Goal: Task Accomplishment & Management: Complete application form

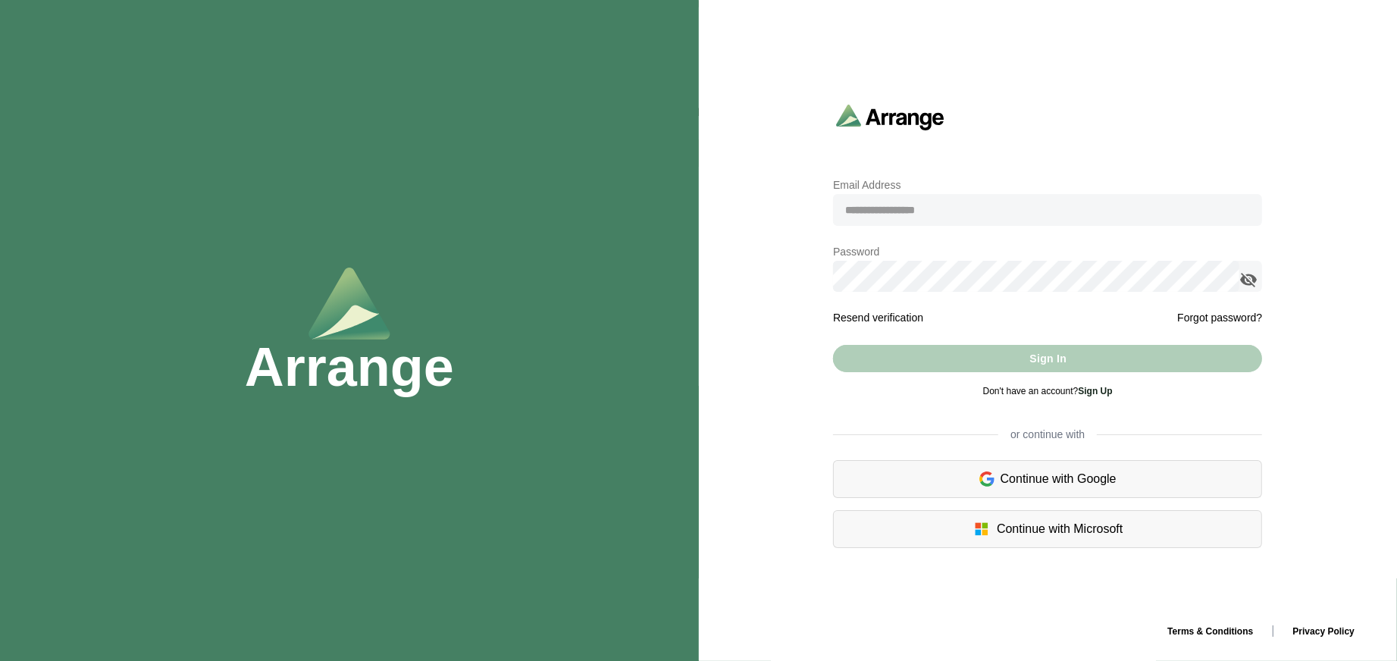
click at [871, 220] on input "email" at bounding box center [1047, 210] width 429 height 32
type input "**********"
click at [1094, 395] on link "Sign Up" at bounding box center [1095, 391] width 34 height 11
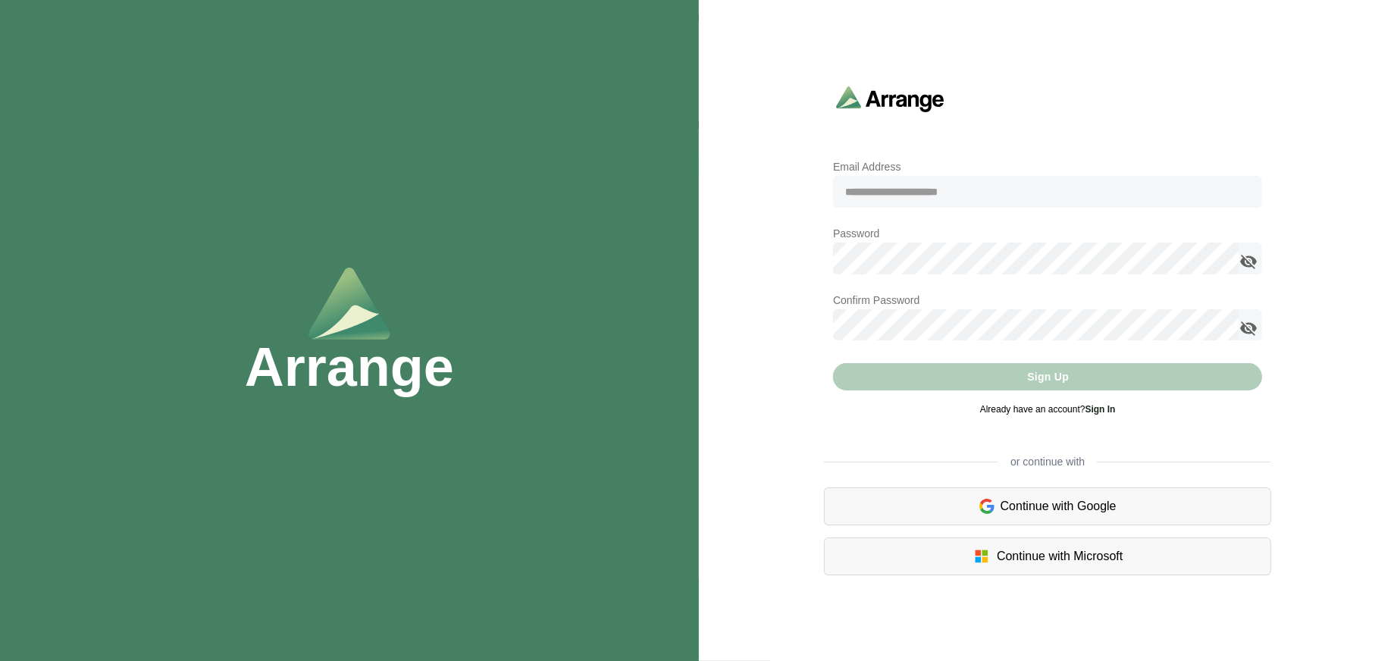
click at [1103, 408] on link "Sign In" at bounding box center [1100, 409] width 30 height 11
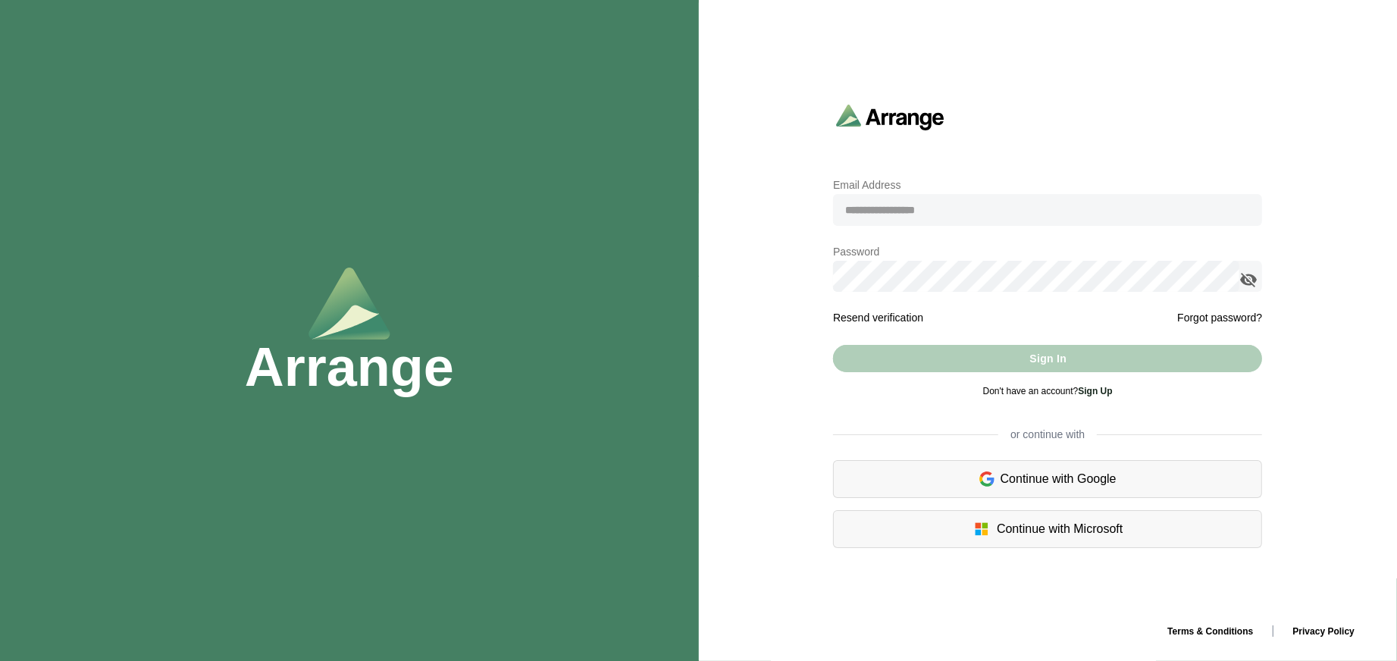
click at [1093, 394] on link "Sign Up" at bounding box center [1095, 391] width 34 height 11
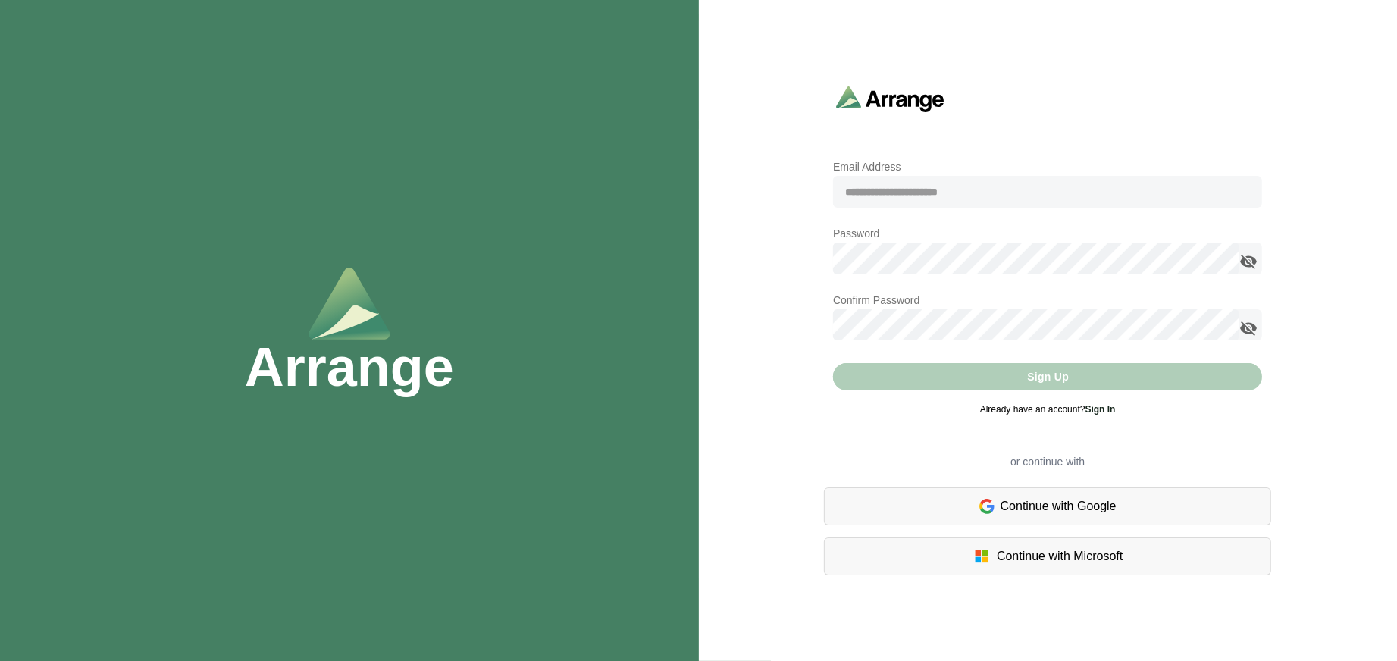
click at [931, 196] on input "email" at bounding box center [1047, 192] width 429 height 32
type input "**********"
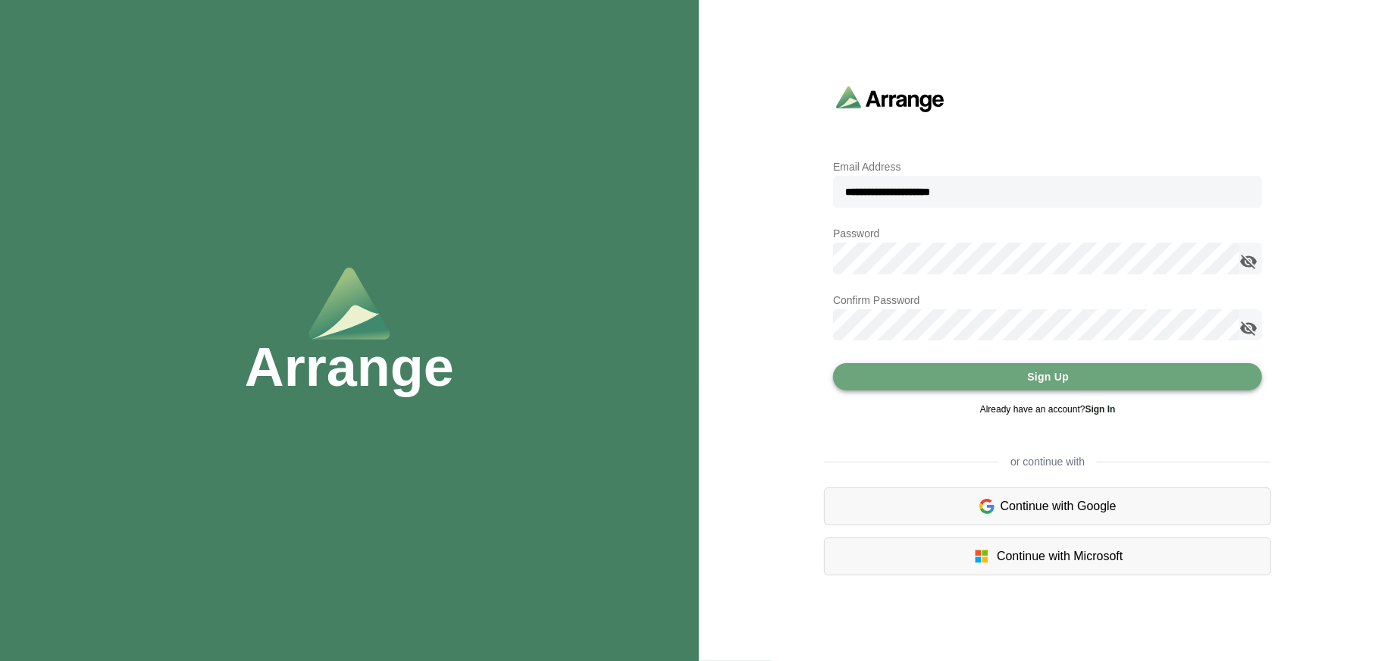
click at [1106, 377] on button "Sign Up" at bounding box center [1047, 376] width 429 height 27
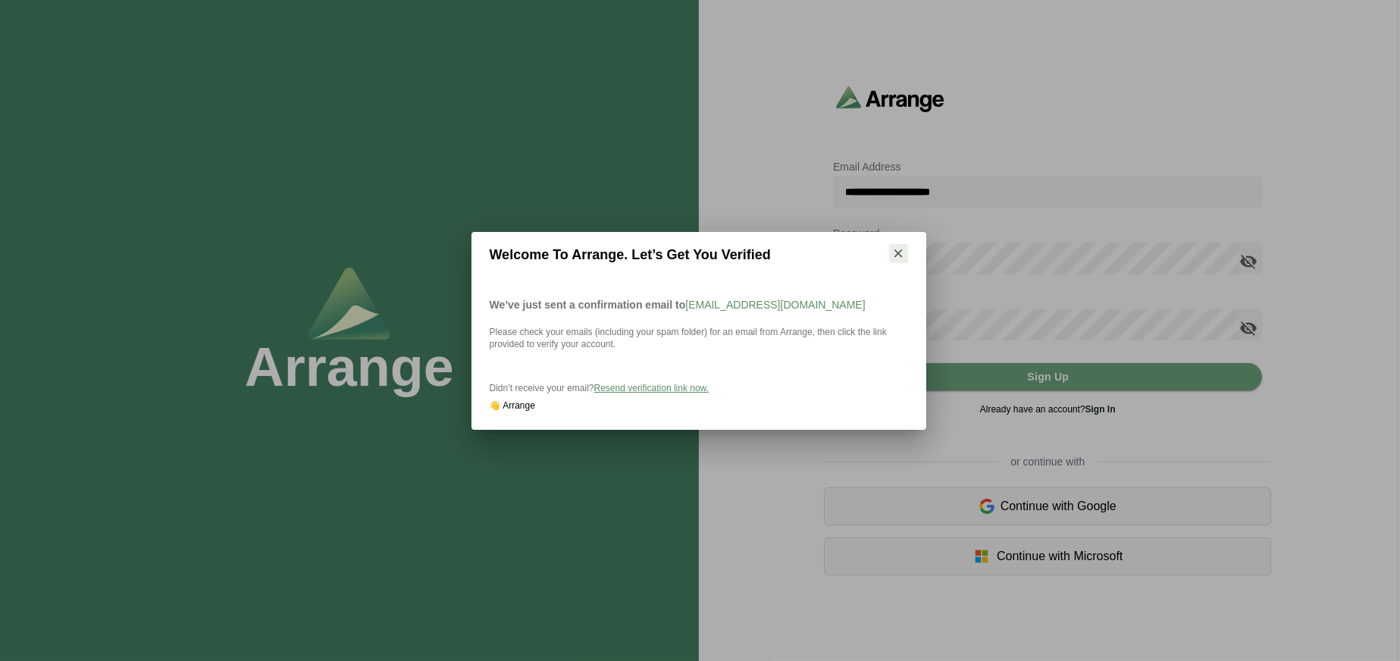
click at [905, 249] on button "button" at bounding box center [898, 253] width 19 height 19
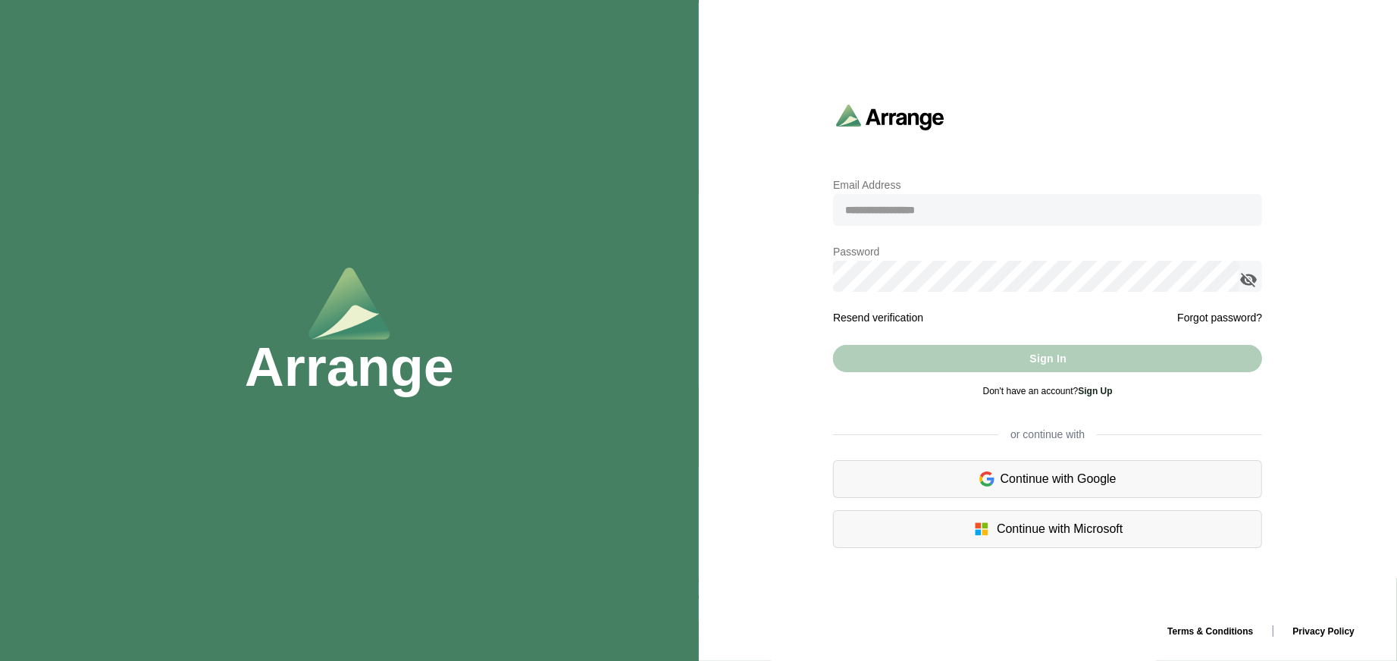
type input "**********"
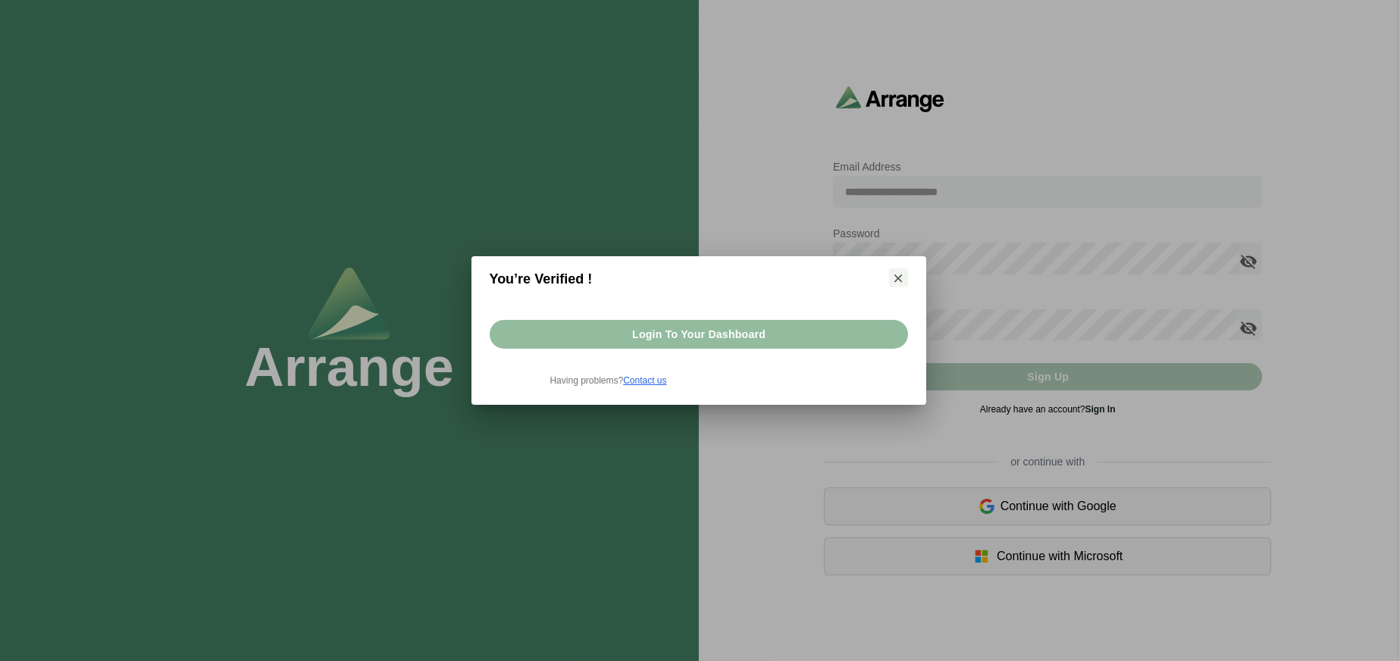
click at [739, 330] on span "Login to your dashboard" at bounding box center [698, 334] width 134 height 29
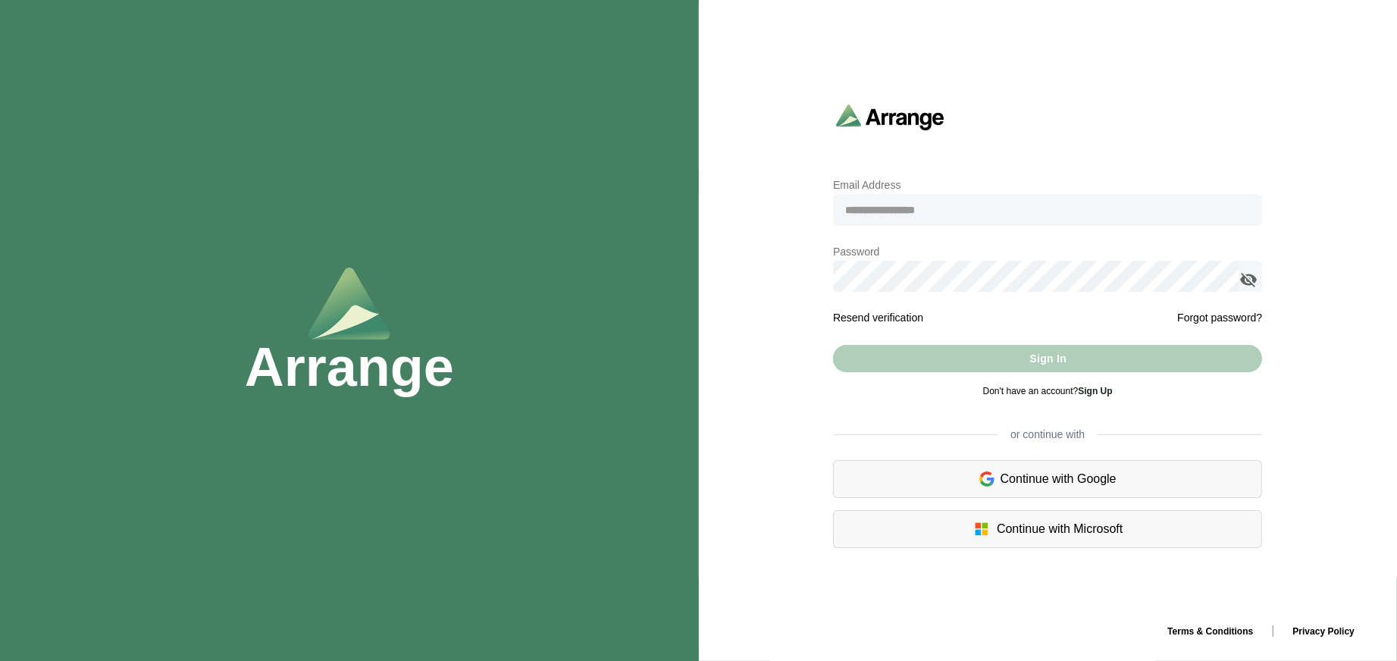
click at [927, 198] on form "Email Address Password Resend verification Forgot password? Sign In Don't have …" at bounding box center [1047, 292] width 429 height 233
click at [926, 211] on input "email" at bounding box center [1047, 210] width 429 height 32
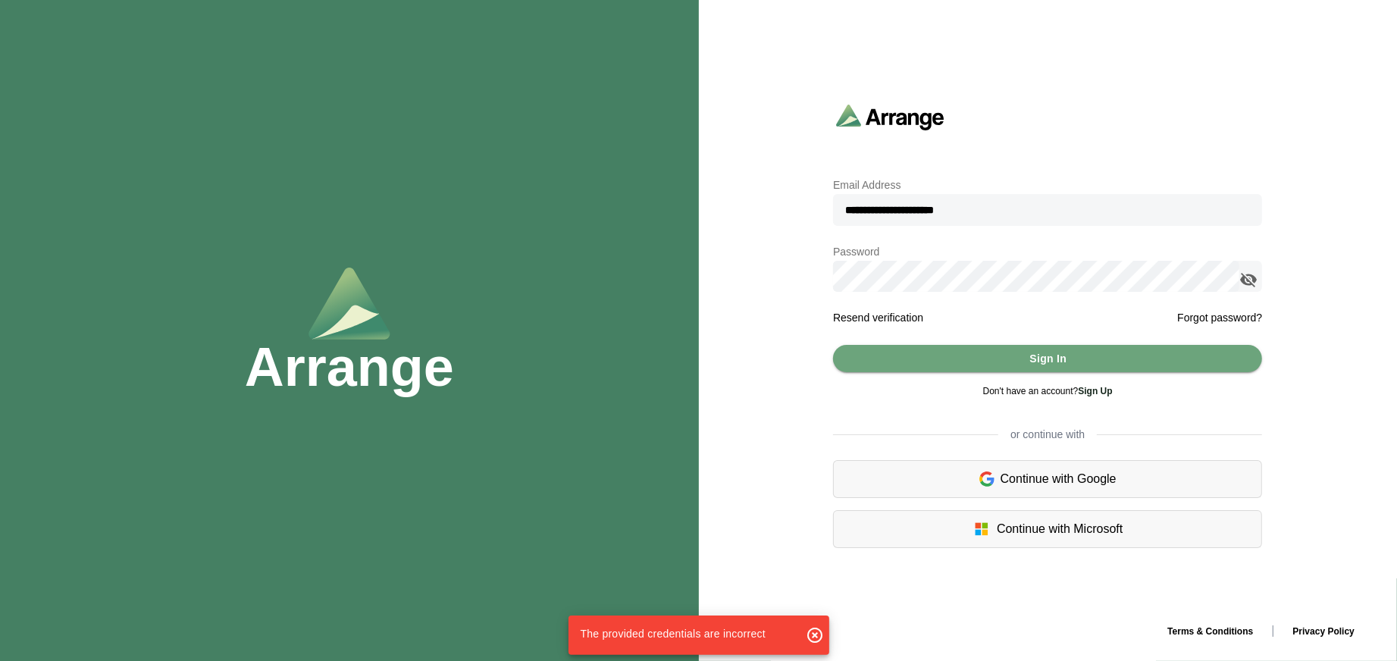
click at [853, 208] on input "**********" at bounding box center [1047, 210] width 429 height 32
type input "**********"
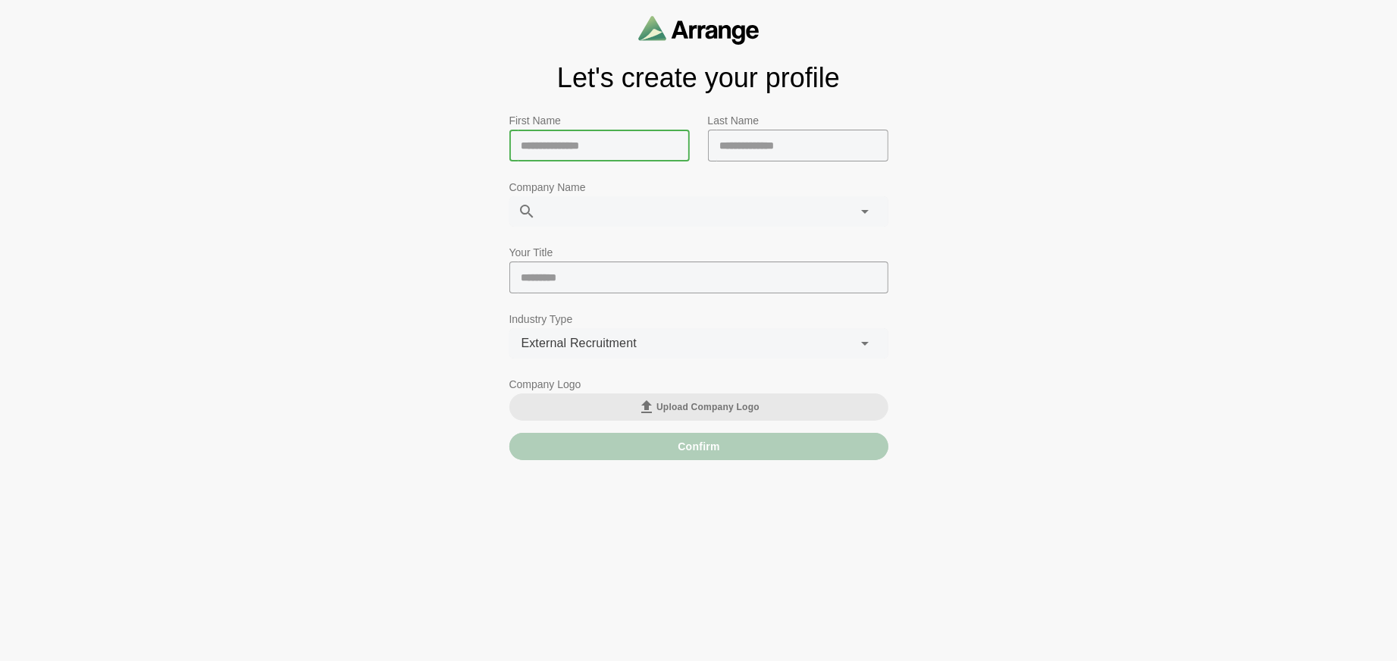
click at [588, 144] on input "text" at bounding box center [599, 146] width 180 height 32
click at [552, 151] on input "text" at bounding box center [599, 146] width 180 height 32
type input "*******"
type input "**********"
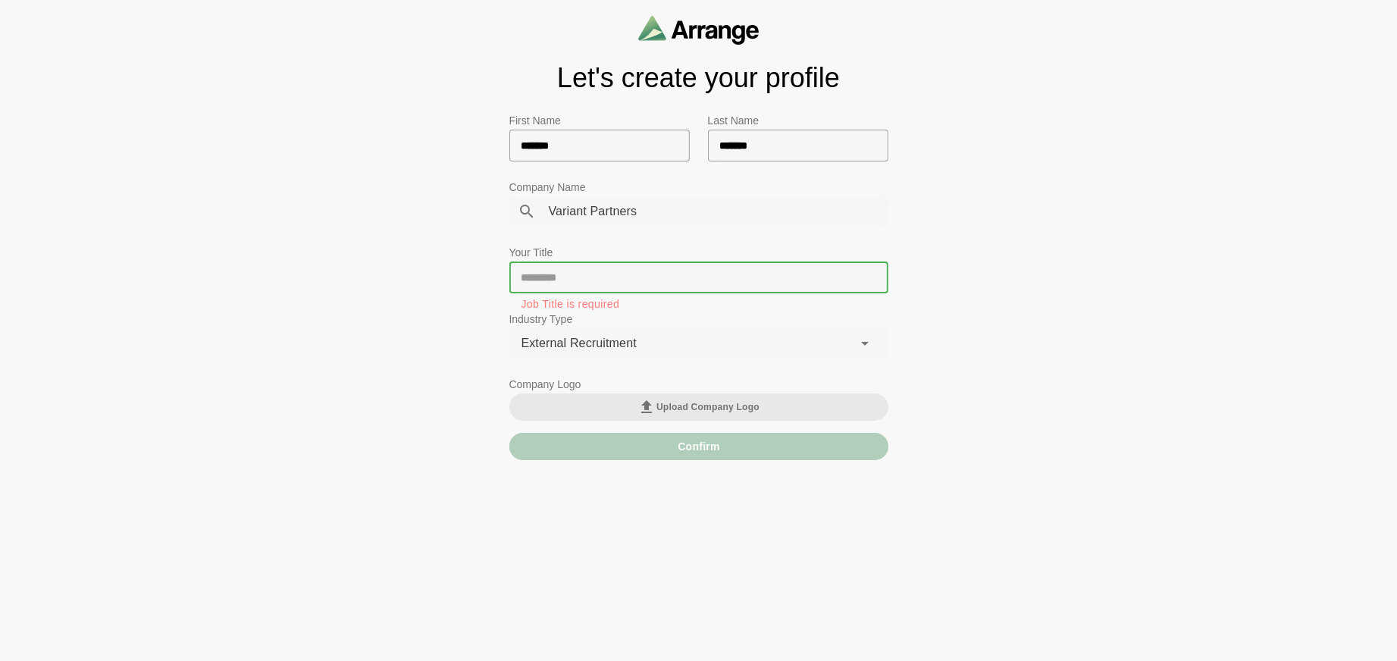
click at [543, 273] on input "text" at bounding box center [698, 277] width 379 height 32
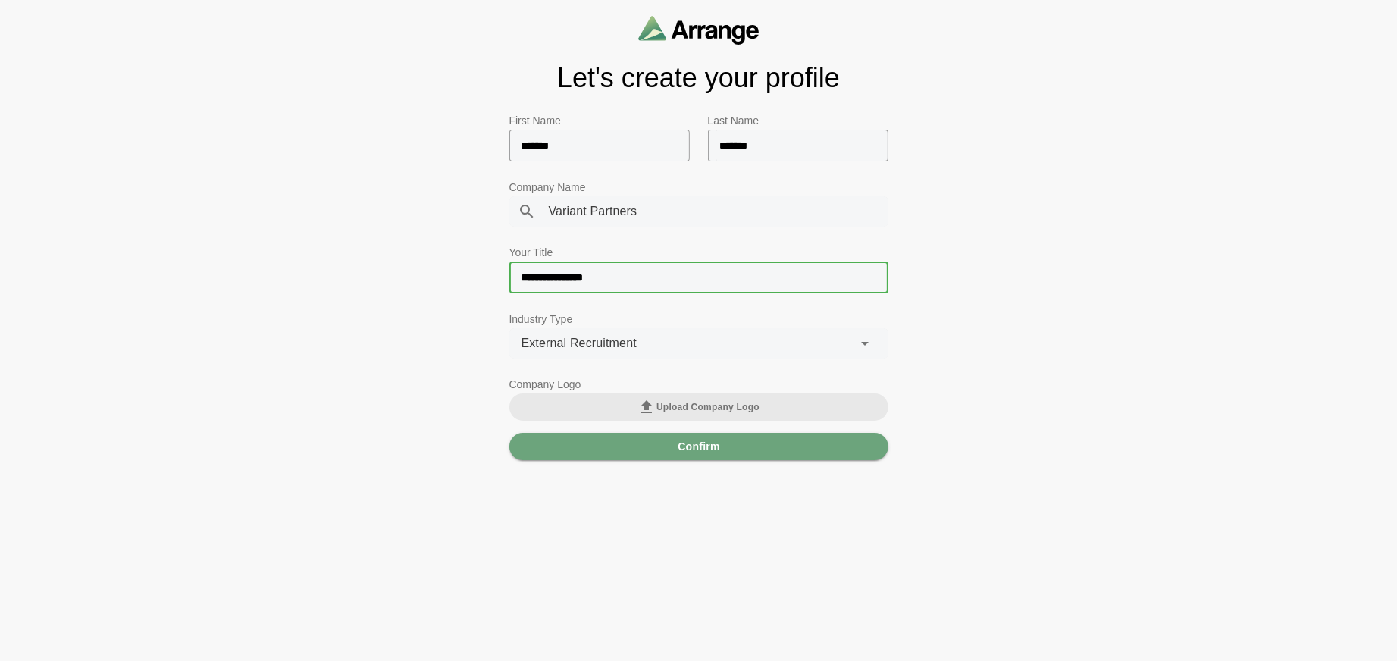
type input "**********"
click at [728, 411] on span "Upload Company Logo" at bounding box center [698, 407] width 122 height 18
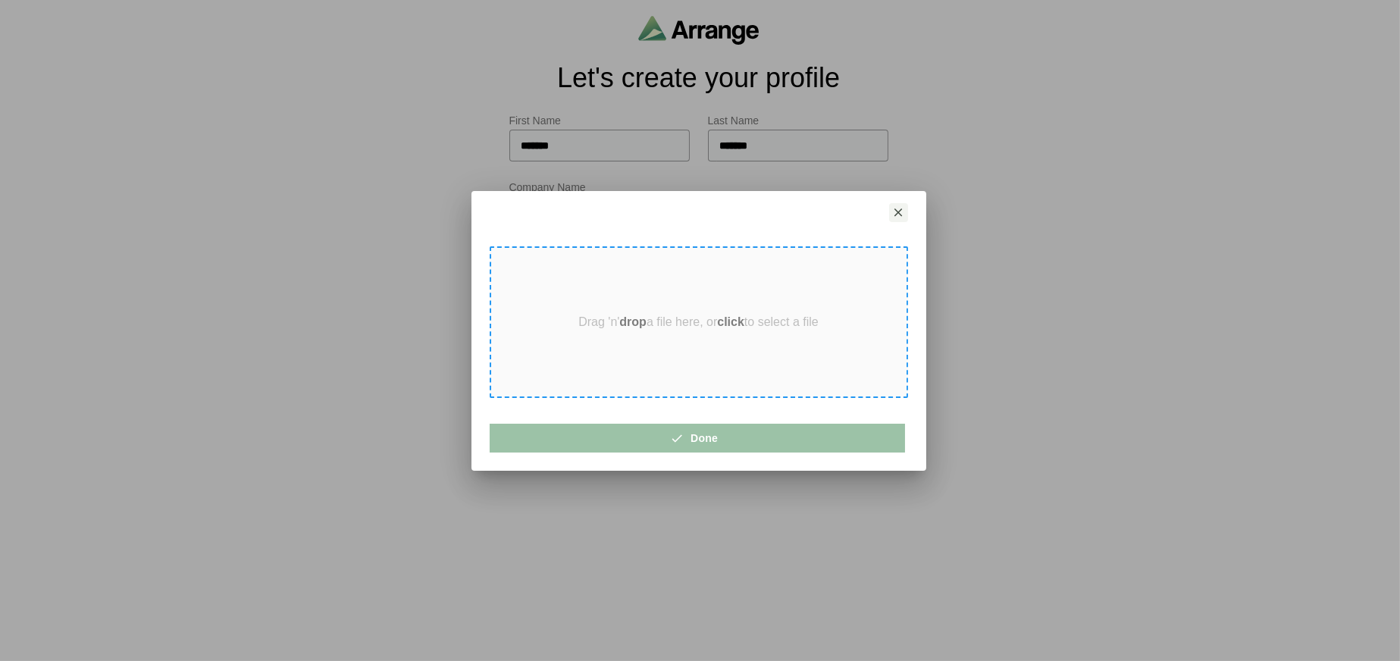
click at [709, 324] on p "Drag 'n' drop a file here, or click to select a file" at bounding box center [698, 322] width 240 height 14
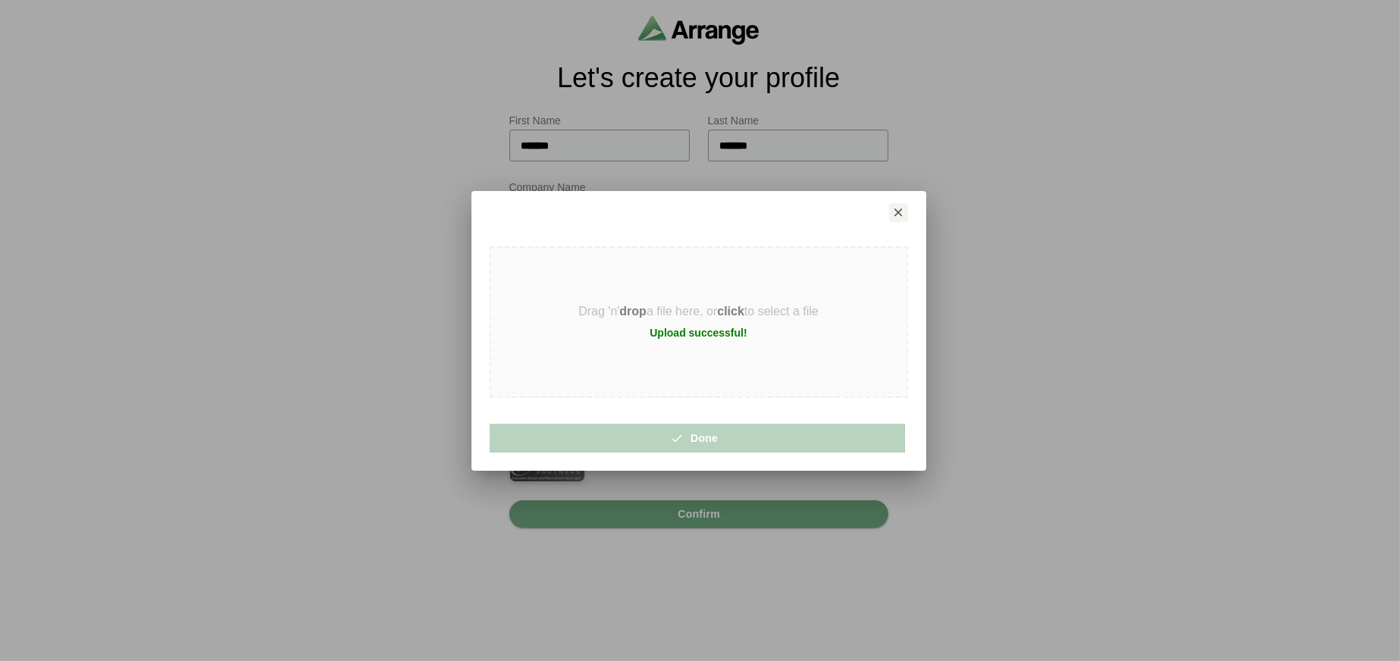
click at [688, 437] on icon "button" at bounding box center [683, 438] width 14 height 14
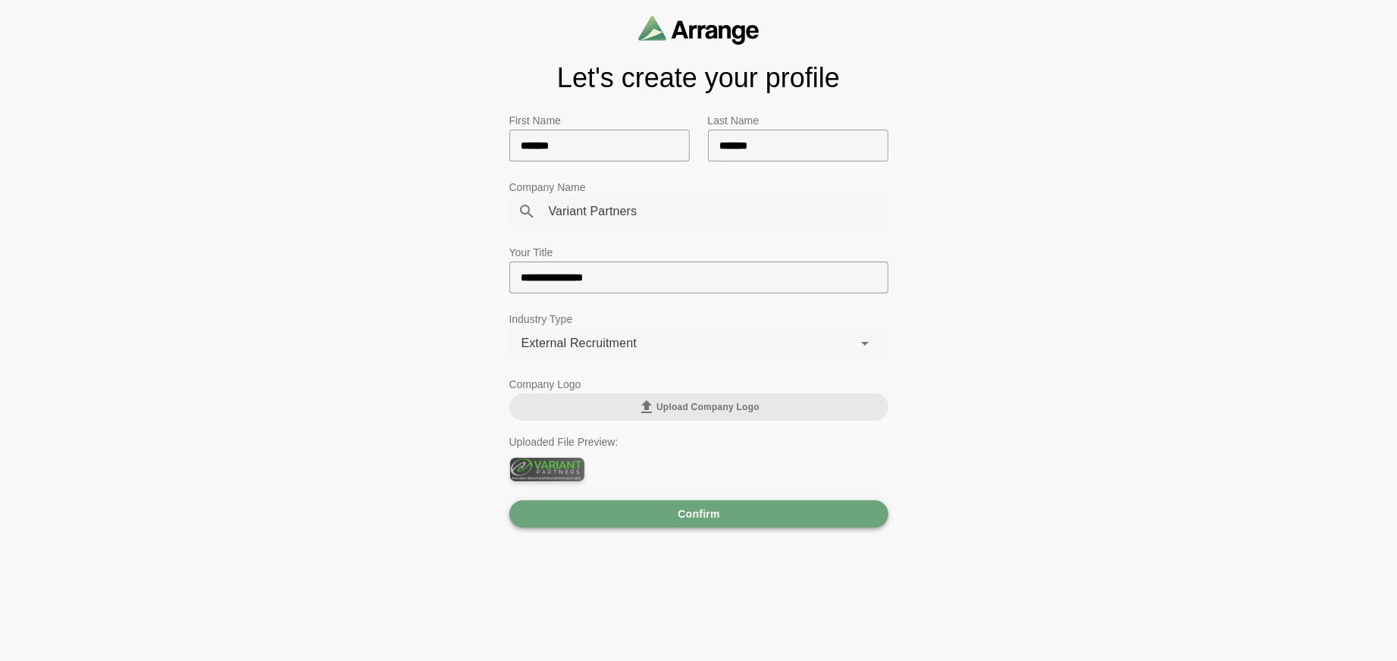
click at [756, 525] on button "Confirm" at bounding box center [698, 513] width 379 height 27
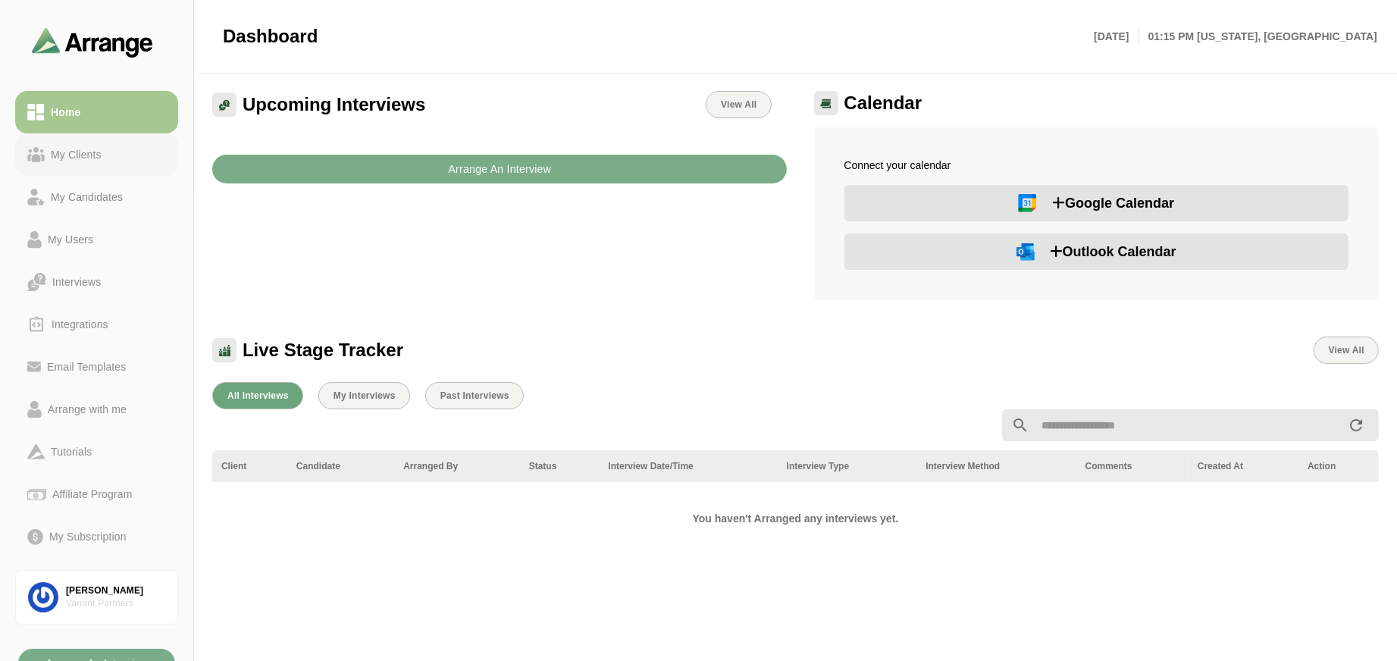
click at [102, 154] on div "My Clients" at bounding box center [76, 154] width 63 height 18
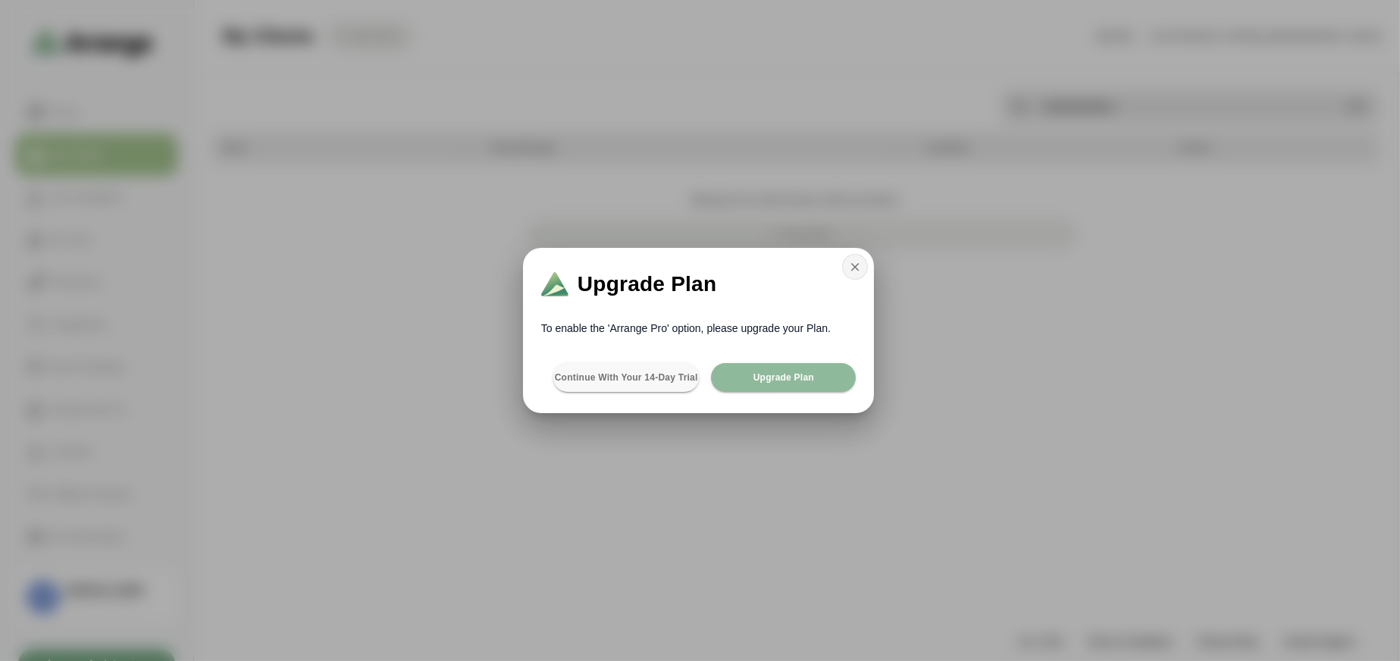
click at [852, 271] on icon "button" at bounding box center [855, 267] width 14 height 14
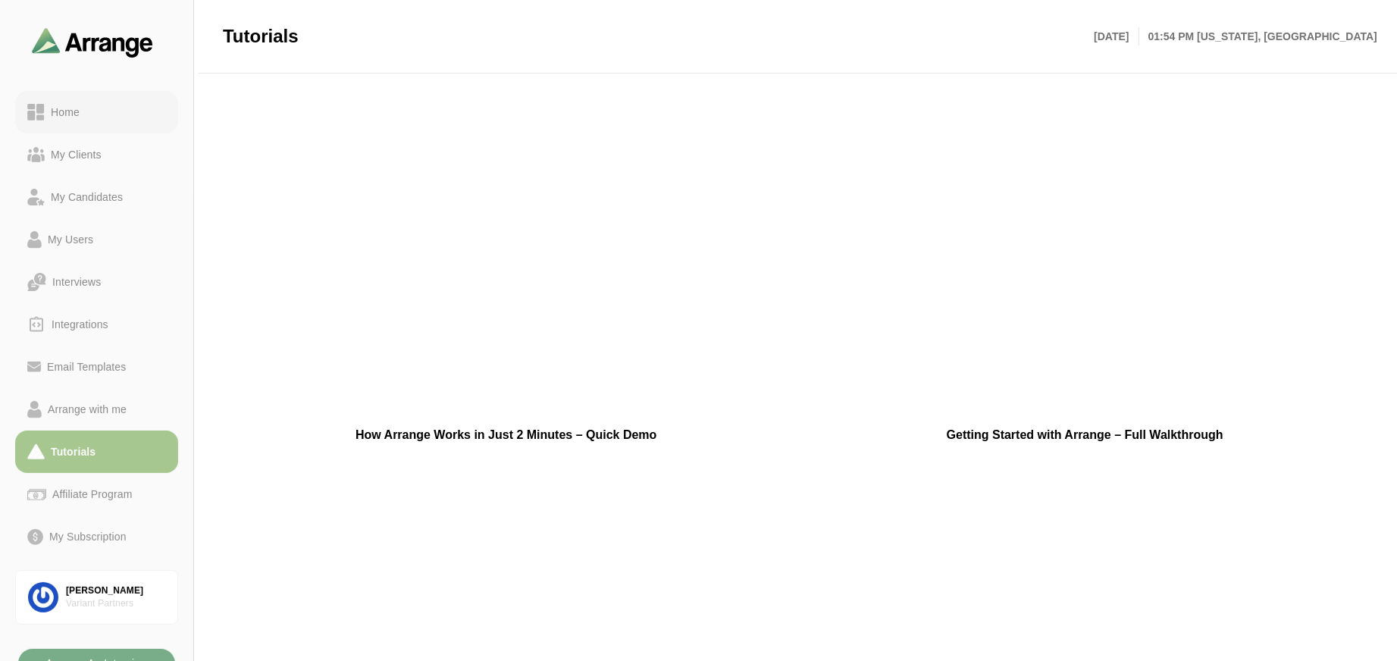
click at [56, 90] on div "Home My Clients My Candidates My Users Interviews Integrations Email Templates …" at bounding box center [96, 324] width 163 height 479
click at [57, 124] on link "Home" at bounding box center [96, 112] width 163 height 42
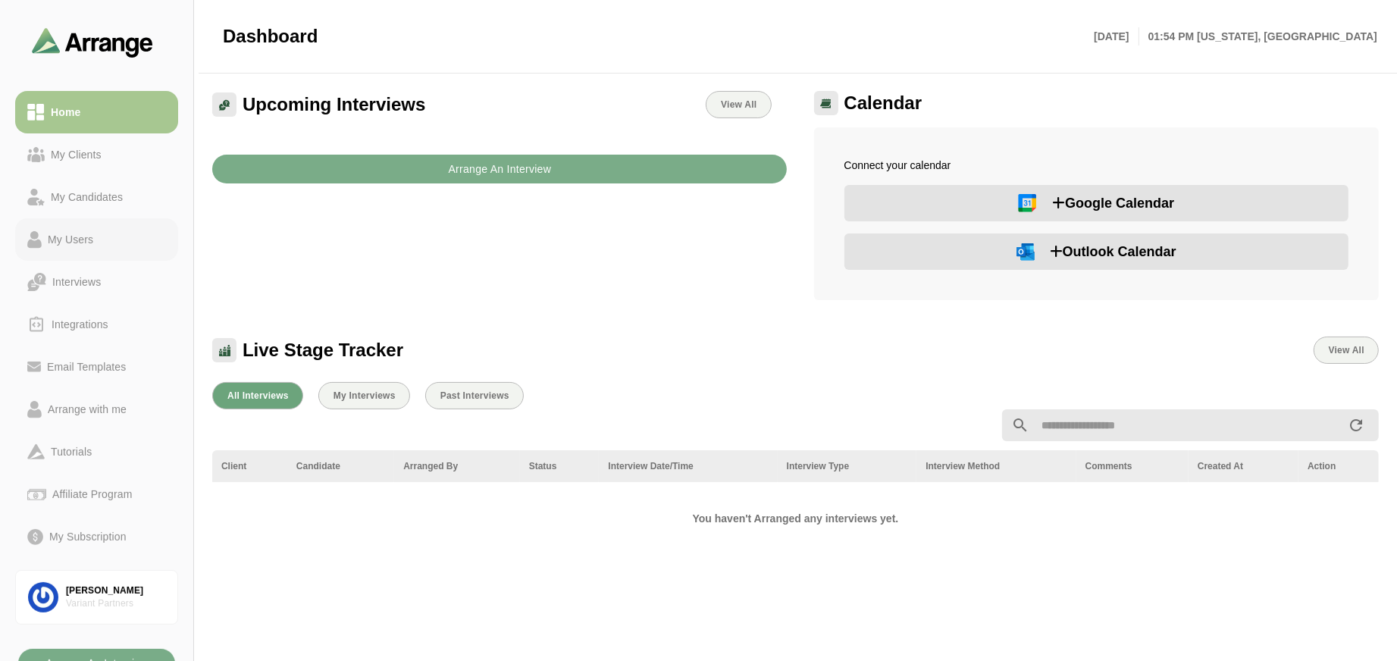
click at [49, 236] on div "My Users" at bounding box center [71, 239] width 58 height 18
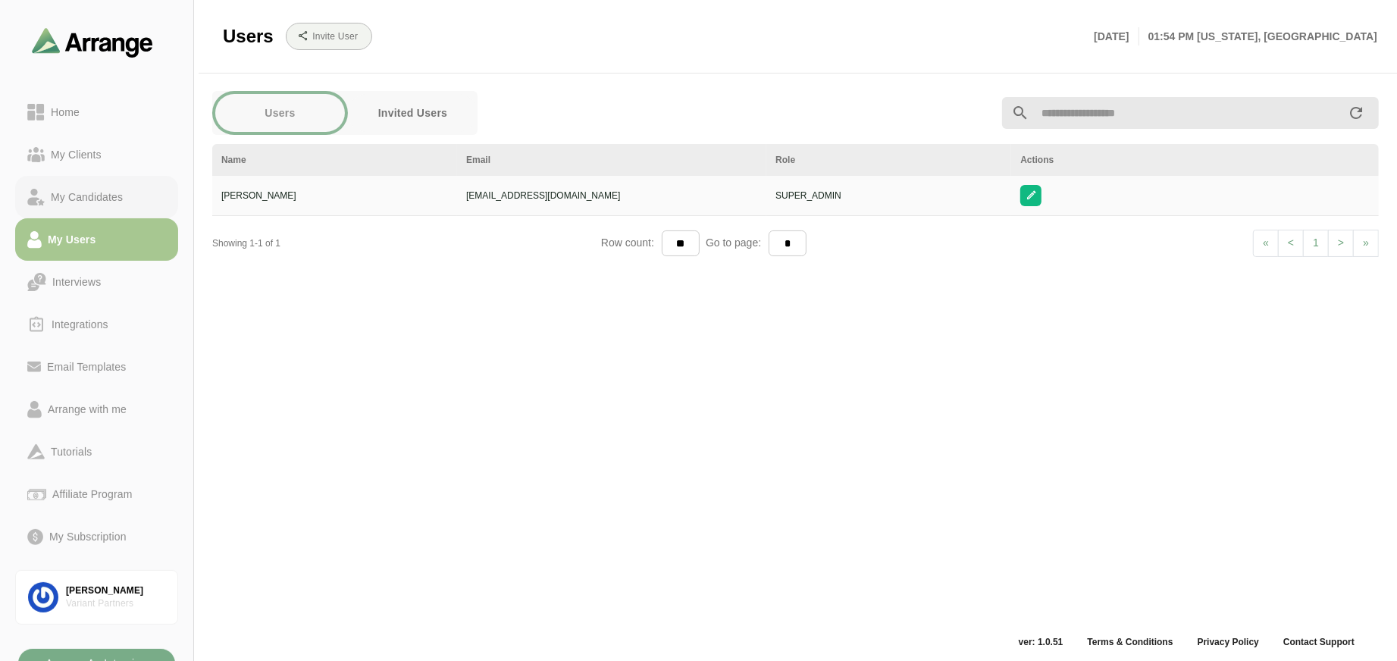
click at [61, 193] on div "My Candidates" at bounding box center [87, 197] width 84 height 18
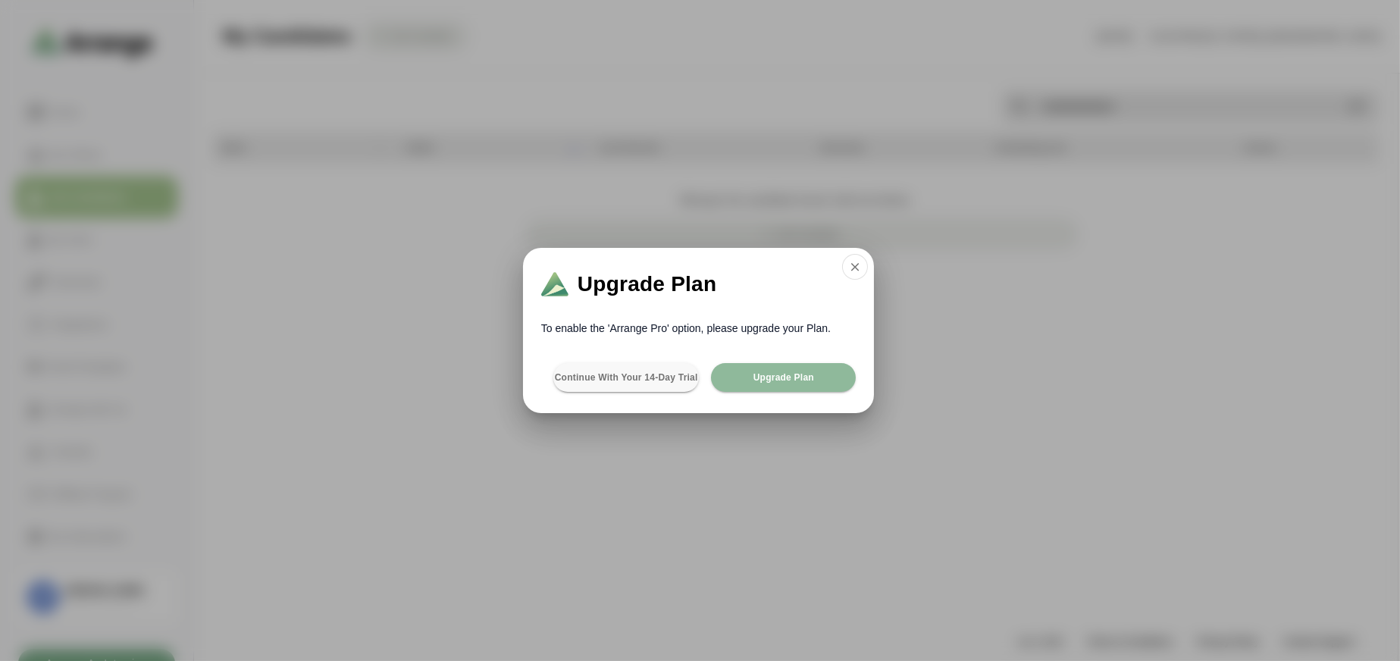
click at [869, 267] on div "Upgrade Plan" at bounding box center [698, 281] width 351 height 67
click at [874, 270] on div "Upgrade Plan To enable the 'Arrange Pro' option, please upgrade your Plan. Cont…" at bounding box center [698, 330] width 417 height 165
click at [867, 267] on button "button" at bounding box center [855, 267] width 26 height 26
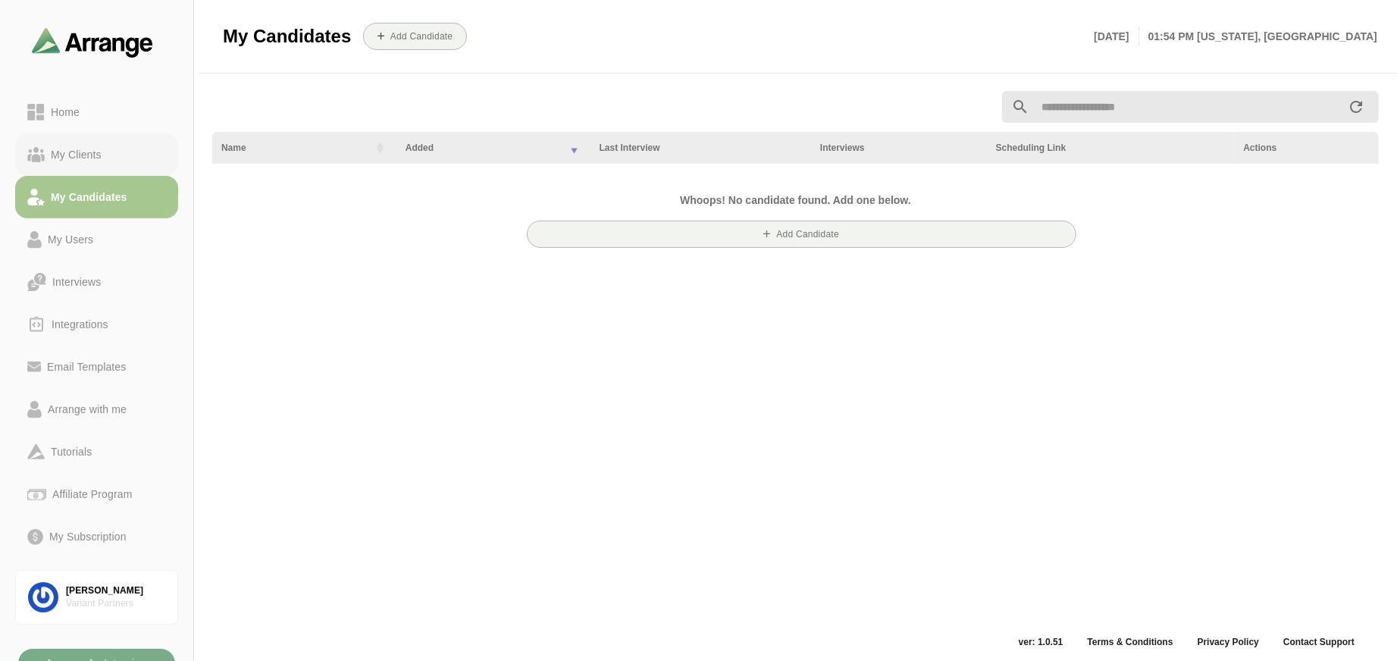
click at [74, 164] on link "My Clients" at bounding box center [96, 154] width 163 height 42
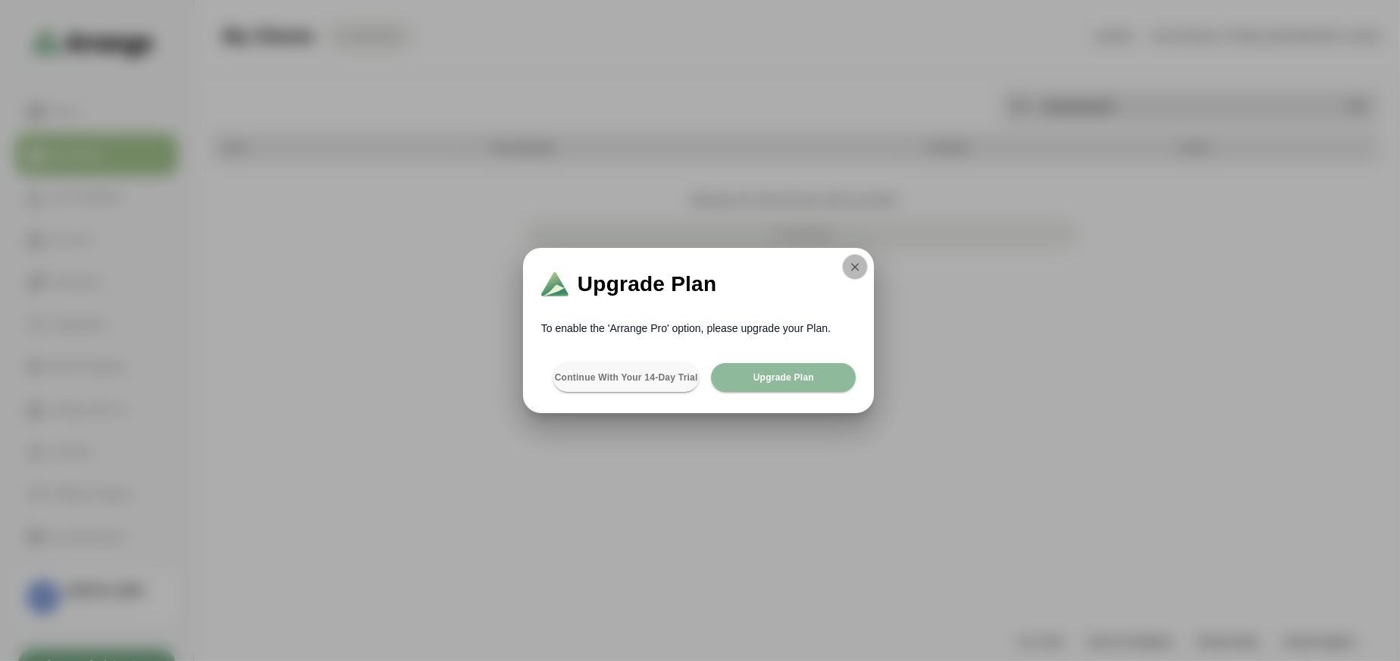
click at [858, 273] on icon "button" at bounding box center [855, 267] width 14 height 14
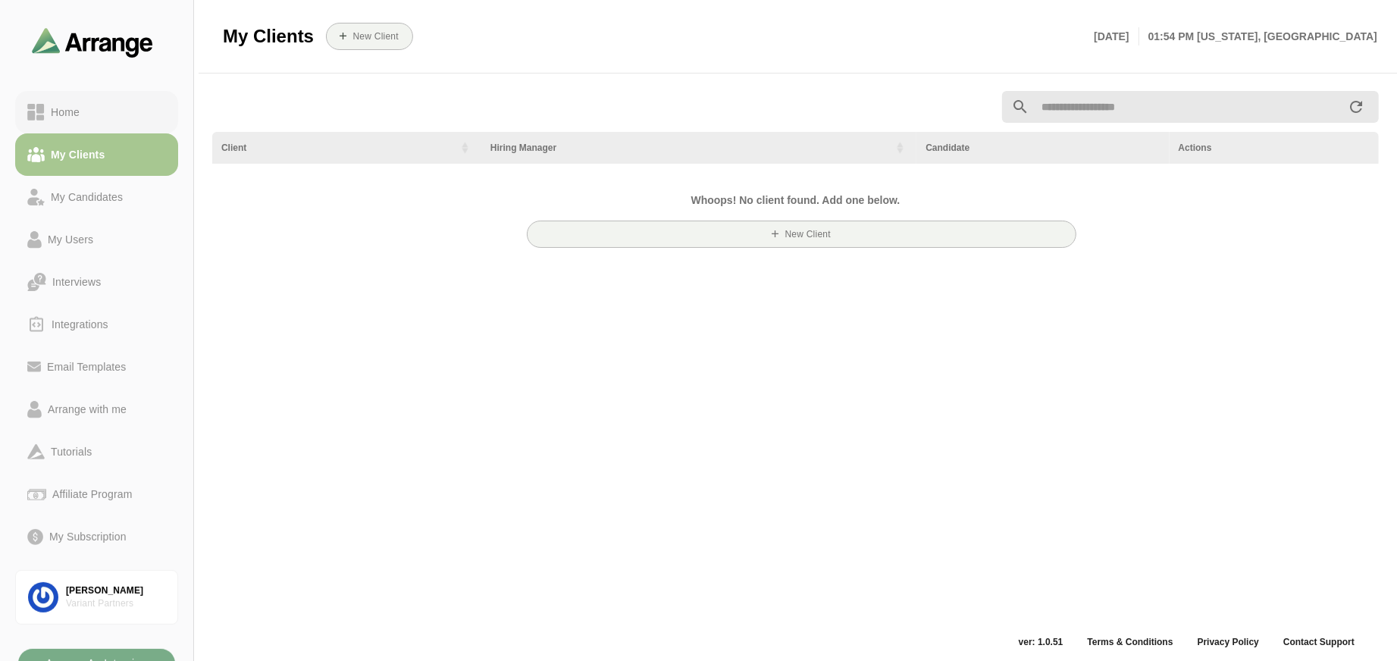
click at [65, 108] on div "Home" at bounding box center [65, 112] width 41 height 18
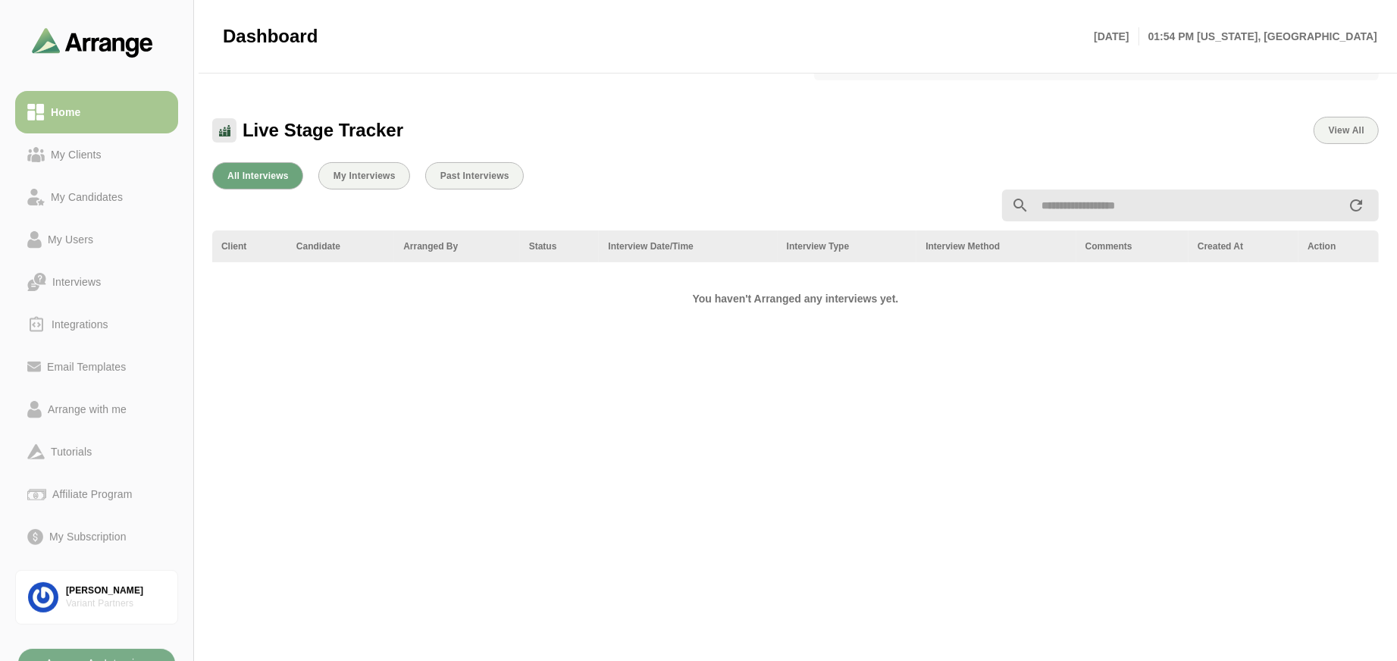
scroll to position [308, 0]
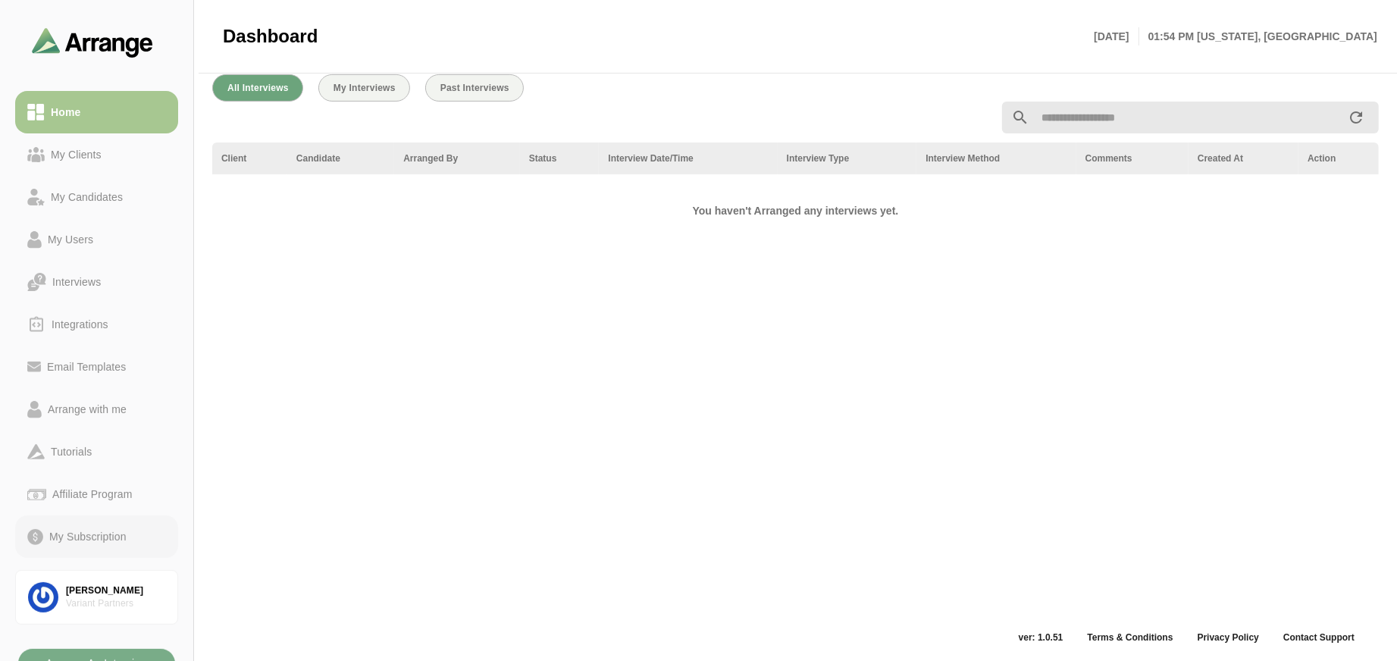
click at [78, 540] on div "My Subscription" at bounding box center [87, 536] width 89 height 18
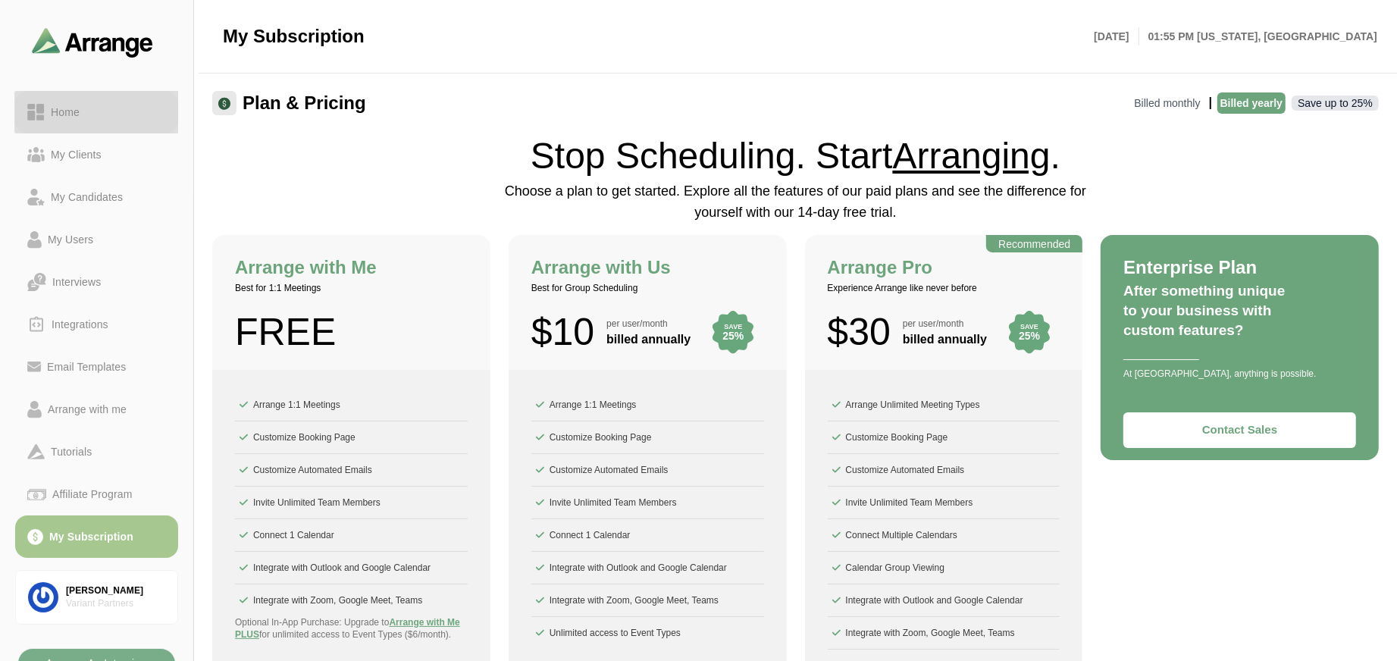
click at [74, 95] on link "Home" at bounding box center [96, 112] width 163 height 42
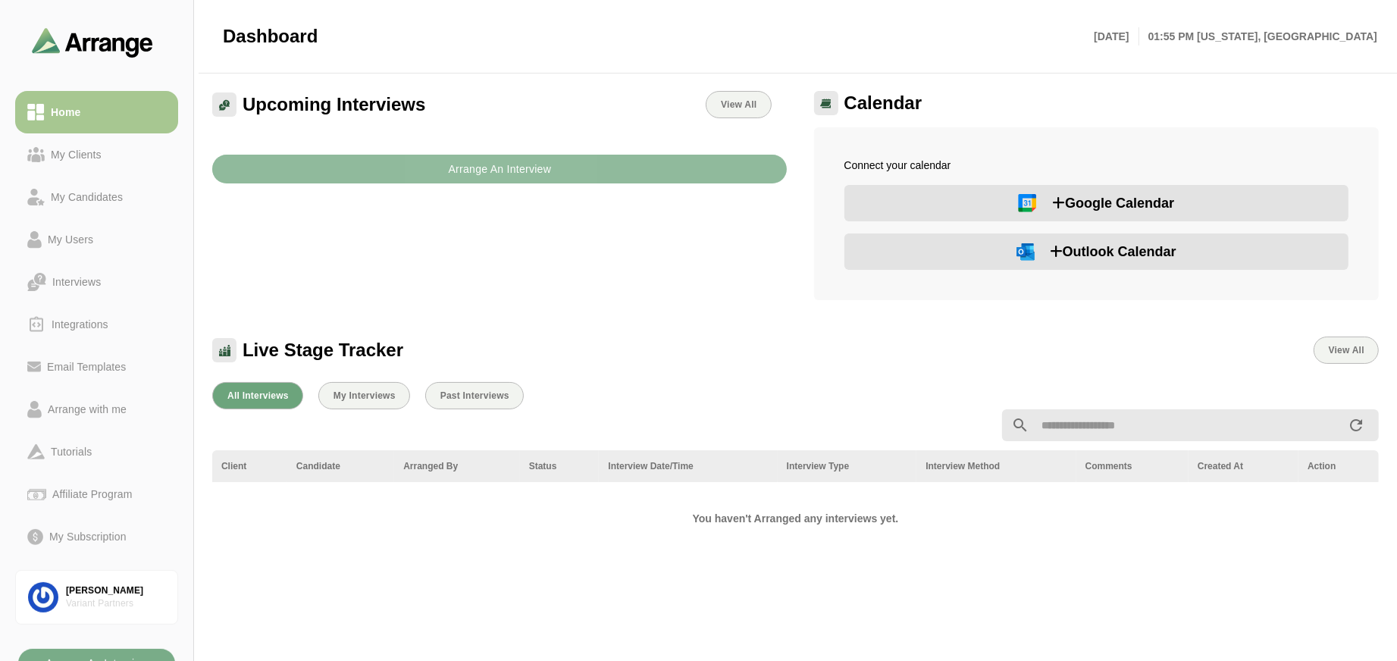
click at [499, 172] on b "Arrange An Interview" at bounding box center [499, 169] width 104 height 29
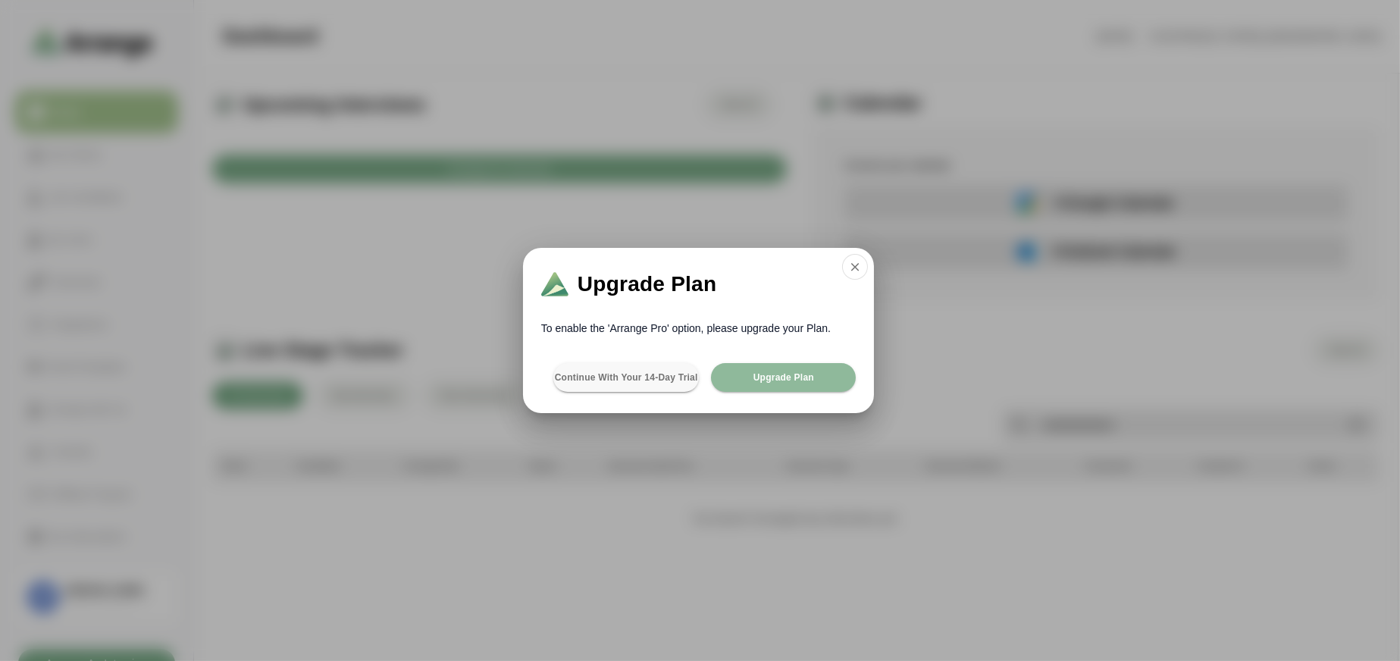
click at [874, 272] on div "Upgrade Plan To enable the 'Arrange Pro' option, please upgrade your Plan. Cont…" at bounding box center [698, 330] width 417 height 165
click at [868, 268] on div "Upgrade Plan" at bounding box center [698, 281] width 351 height 67
click at [855, 266] on icon "button" at bounding box center [855, 267] width 14 height 14
